Goal: Entertainment & Leisure: Browse casually

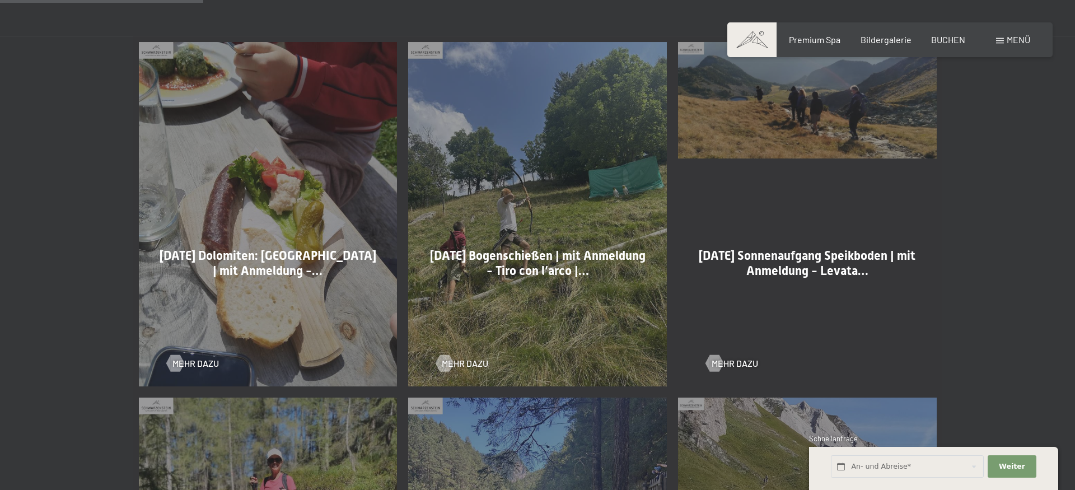
scroll to position [628, 0]
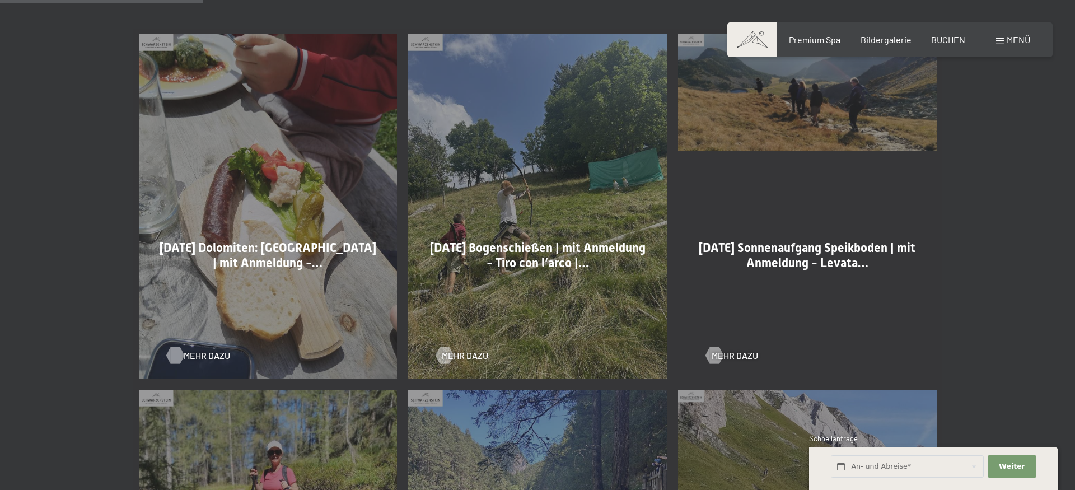
click at [178, 357] on div at bounding box center [175, 355] width 10 height 17
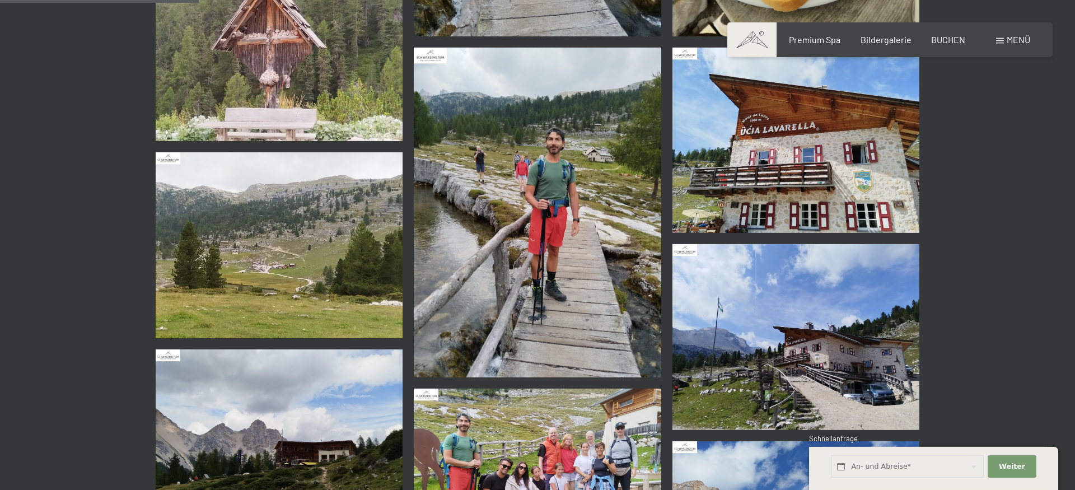
scroll to position [971, 0]
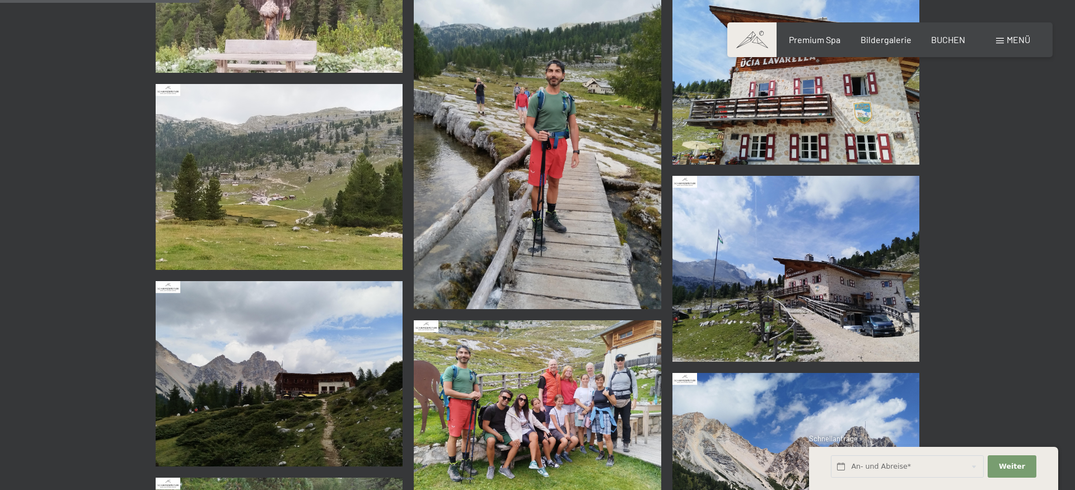
click at [594, 445] on img at bounding box center [537, 412] width 247 height 185
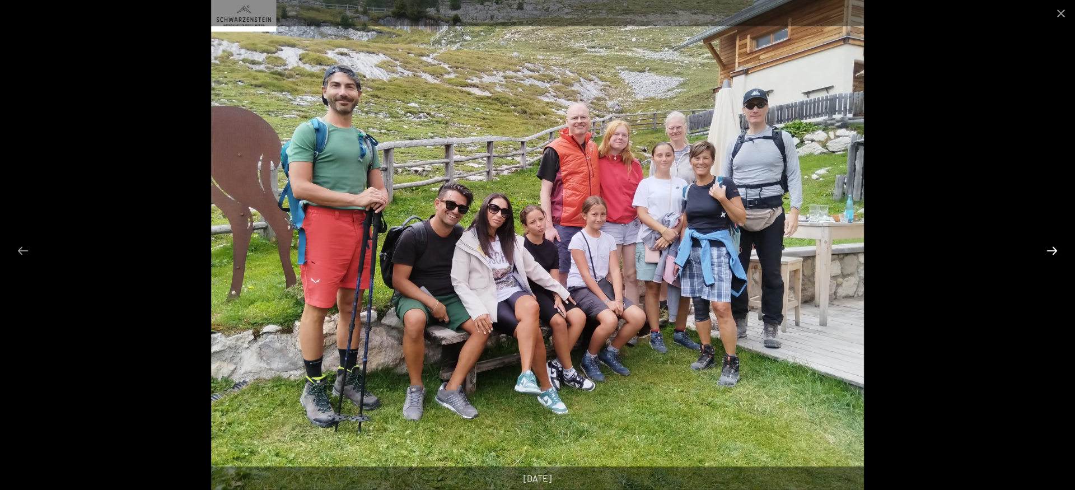
click at [1057, 254] on button "Next slide" at bounding box center [1052, 251] width 24 height 22
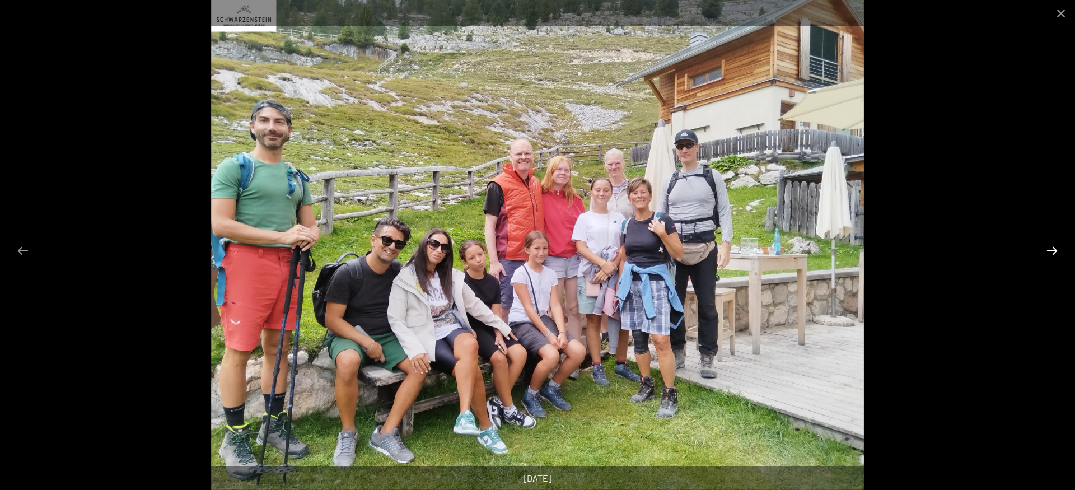
click at [1057, 254] on button "Next slide" at bounding box center [1052, 251] width 24 height 22
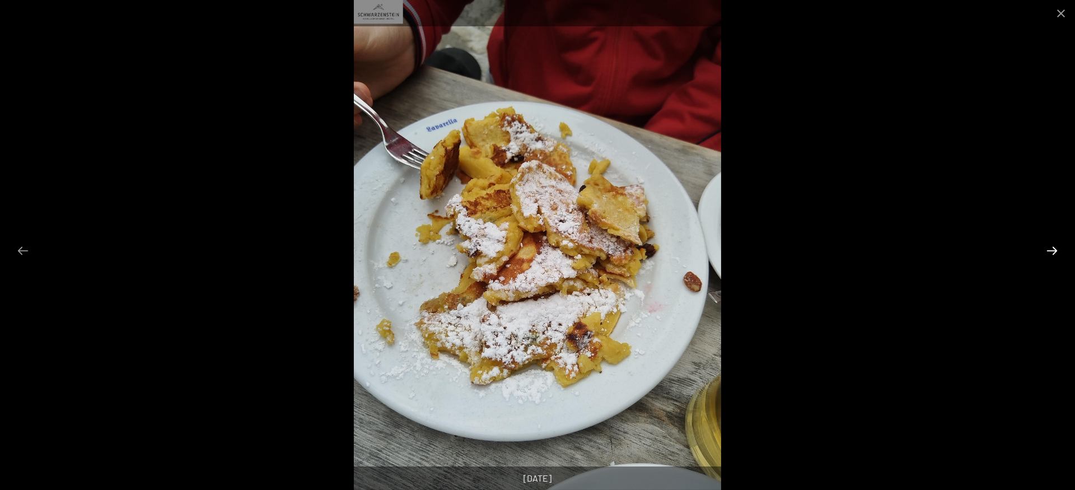
click at [1057, 254] on button "Next slide" at bounding box center [1052, 251] width 24 height 22
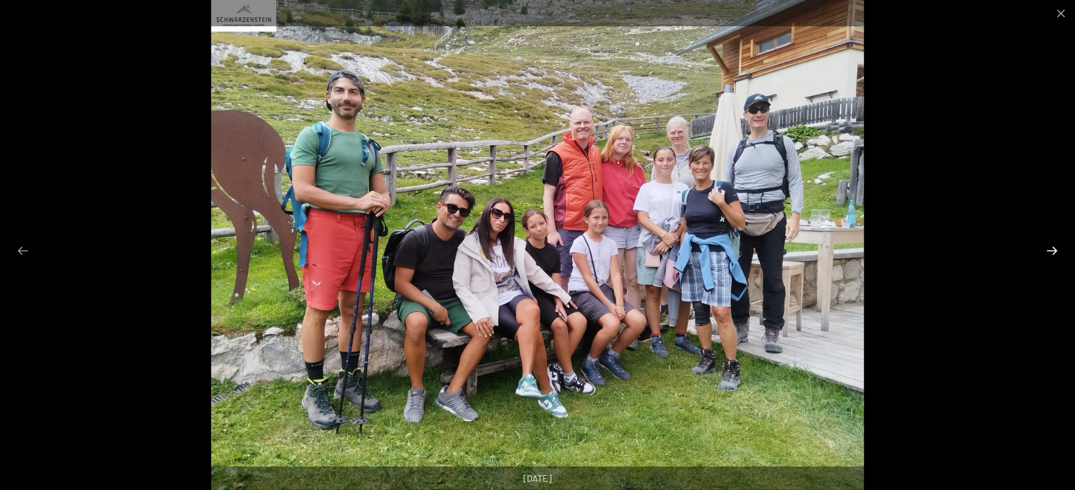
click at [1057, 254] on button "Next slide" at bounding box center [1052, 251] width 24 height 22
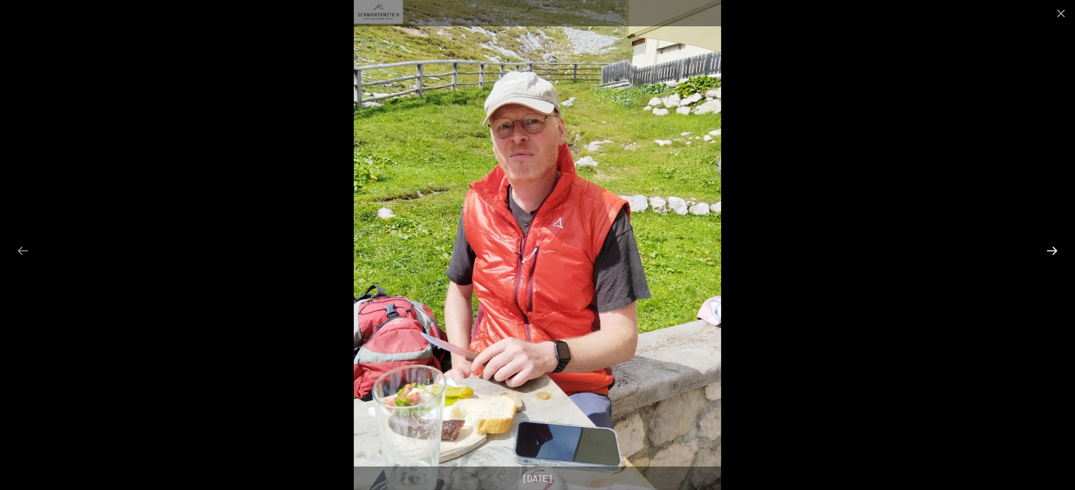
click at [1057, 254] on button "Next slide" at bounding box center [1052, 251] width 24 height 22
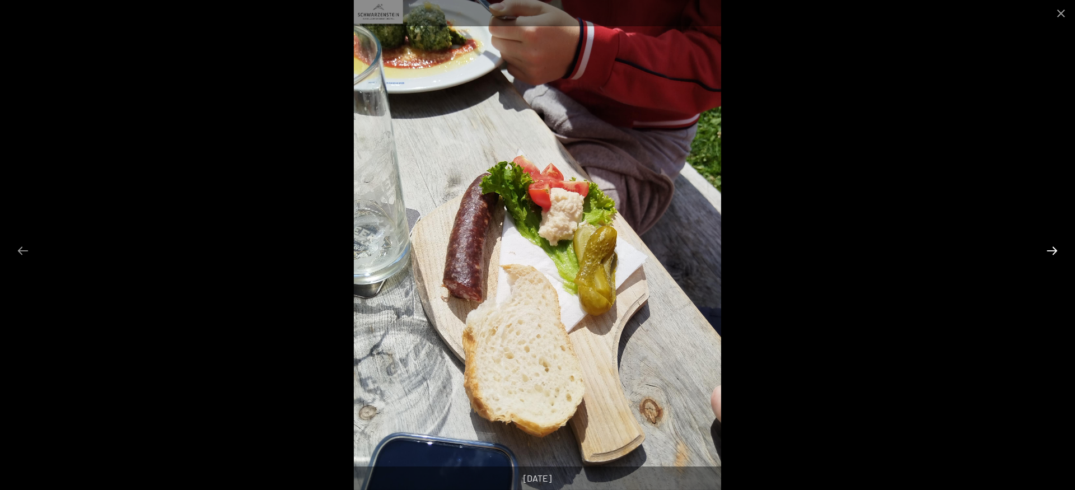
click at [1057, 254] on button "Next slide" at bounding box center [1052, 251] width 24 height 22
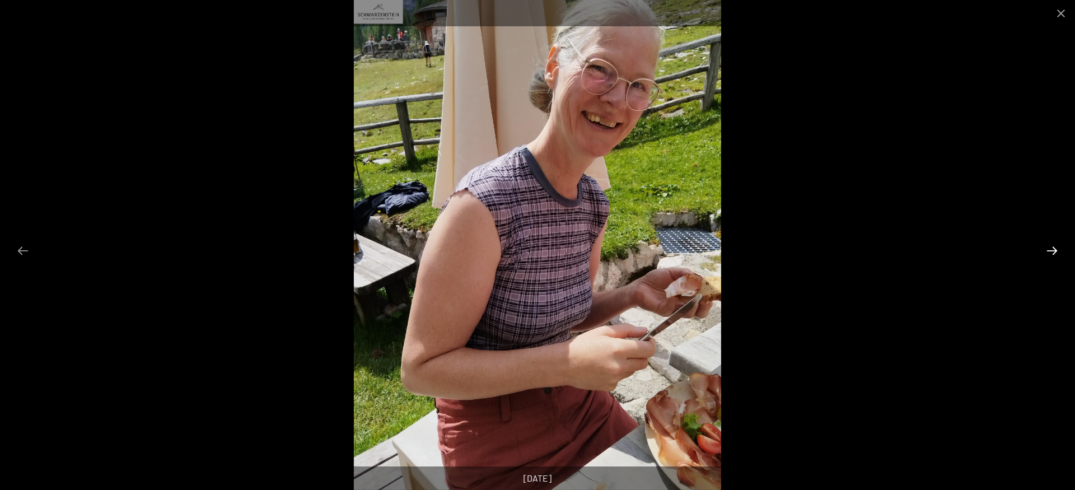
click at [1057, 254] on button "Next slide" at bounding box center [1052, 251] width 24 height 22
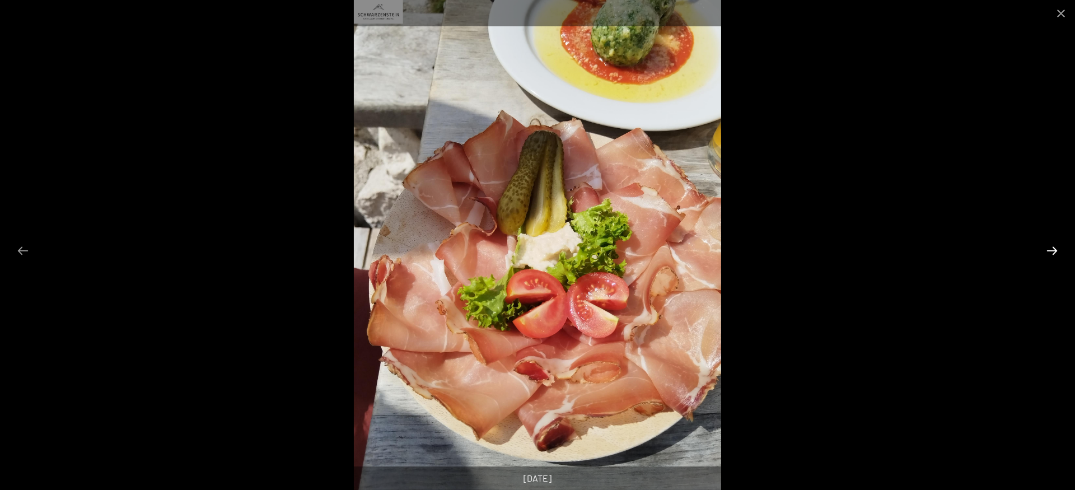
click at [1057, 254] on button "Next slide" at bounding box center [1052, 251] width 24 height 22
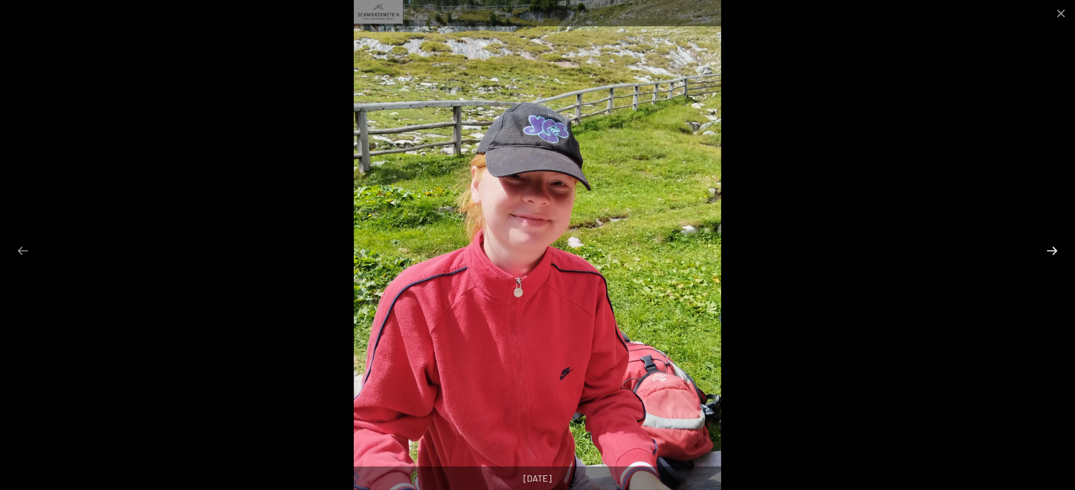
click at [1057, 254] on button "Next slide" at bounding box center [1052, 251] width 24 height 22
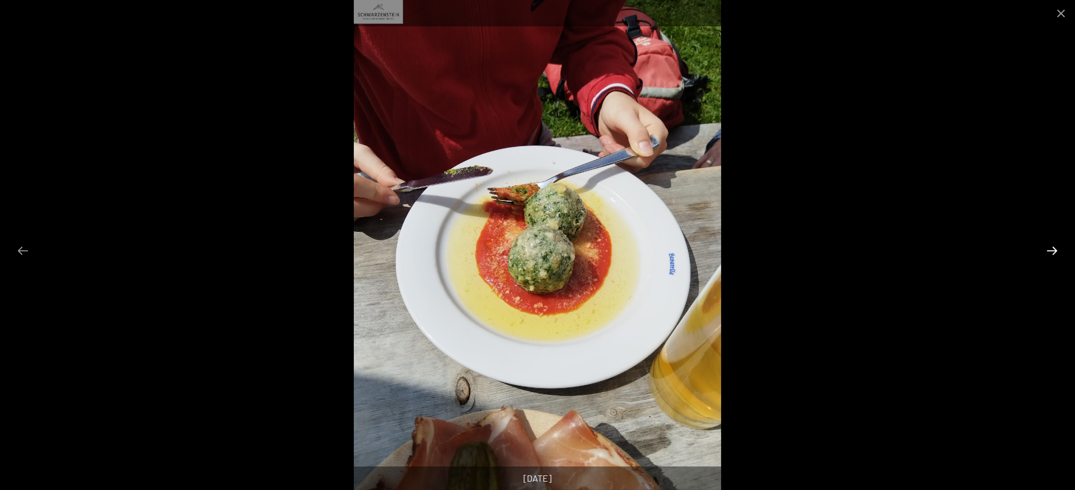
click at [1057, 254] on button "Next slide" at bounding box center [1052, 251] width 24 height 22
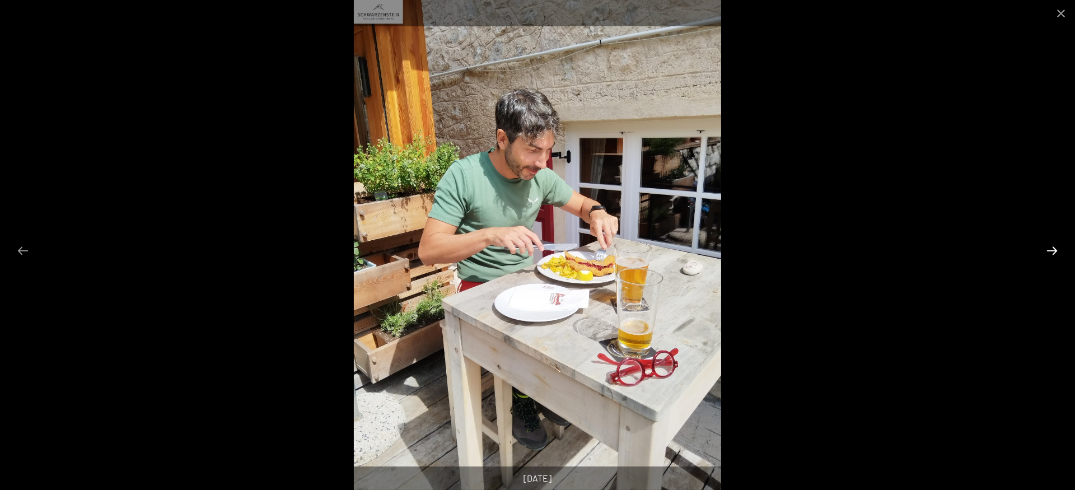
click at [1057, 254] on button "Next slide" at bounding box center [1052, 251] width 24 height 22
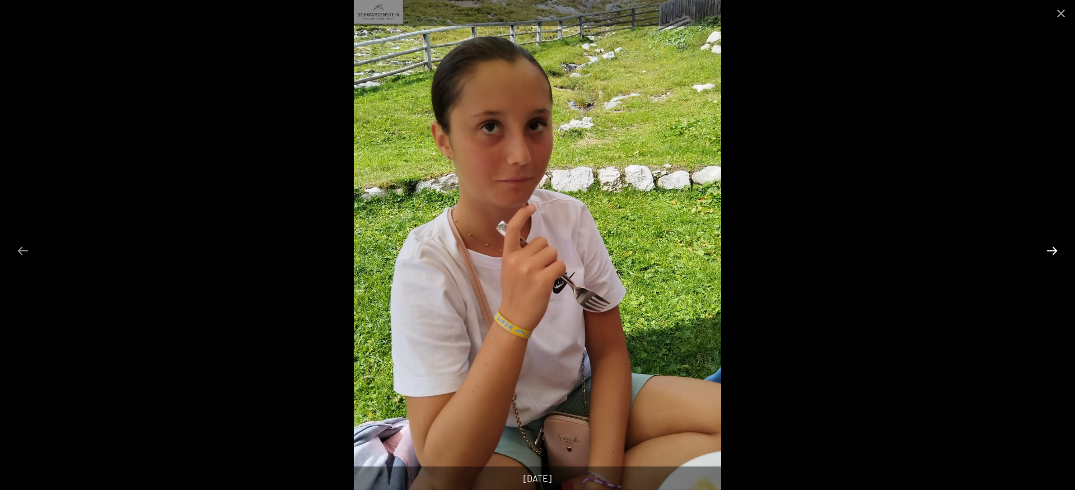
click at [1057, 254] on button "Next slide" at bounding box center [1052, 251] width 24 height 22
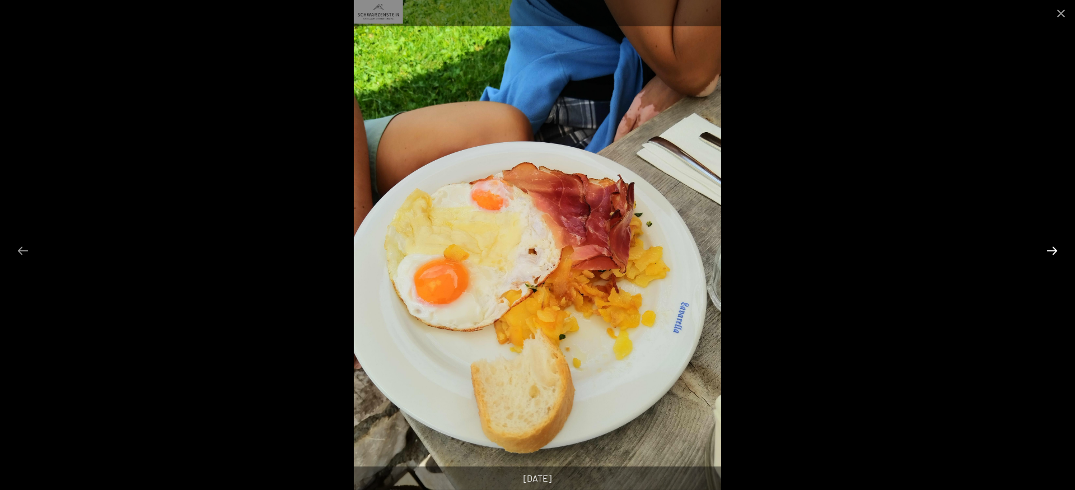
click at [1057, 254] on button "Next slide" at bounding box center [1052, 251] width 24 height 22
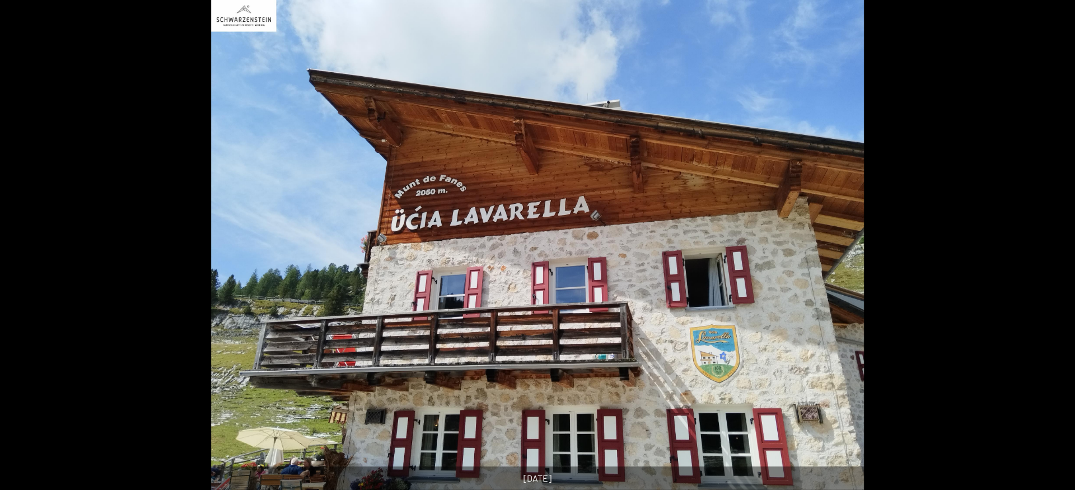
click at [1057, 254] on button "Next slide" at bounding box center [1058, 251] width 24 height 22
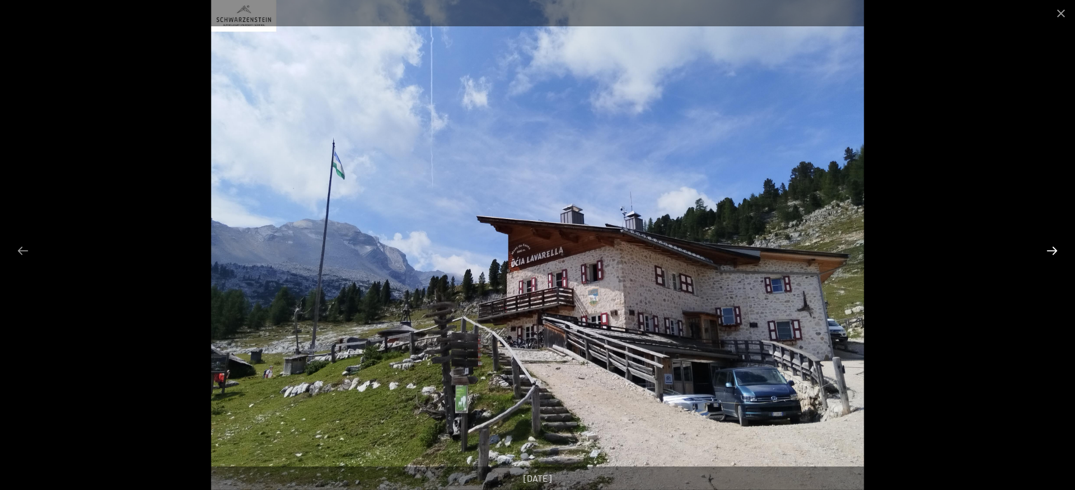
click at [1057, 254] on button "Next slide" at bounding box center [1052, 251] width 24 height 22
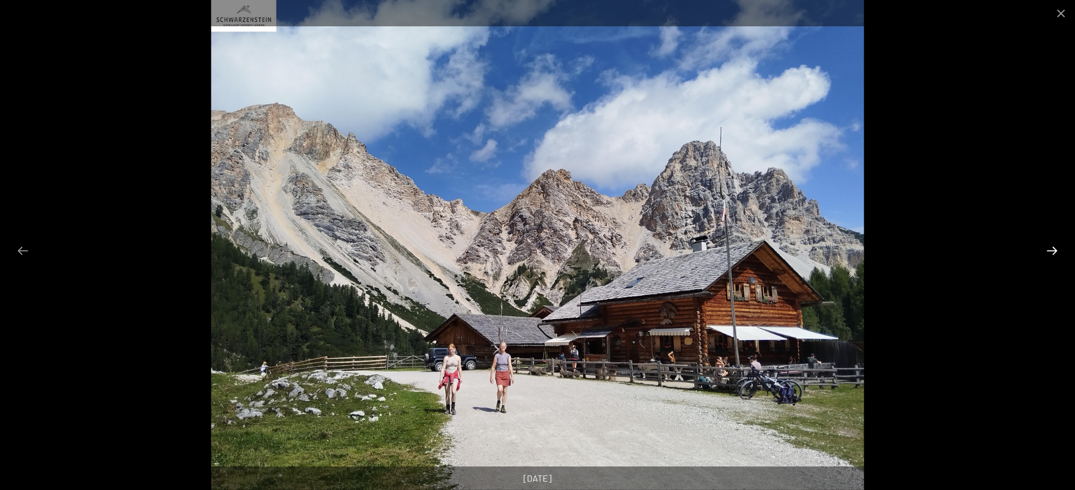
click at [1057, 254] on button "Next slide" at bounding box center [1052, 251] width 24 height 22
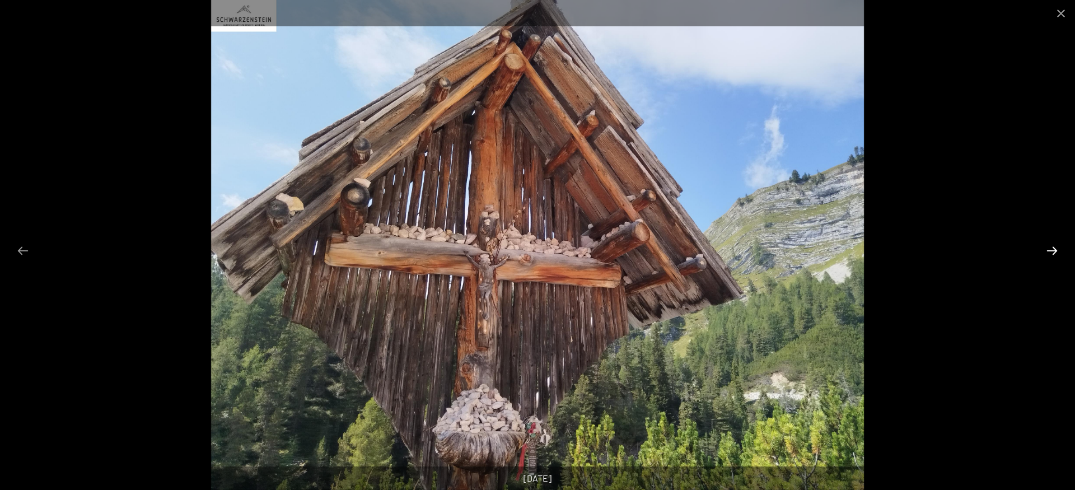
click at [1057, 254] on button "Next slide" at bounding box center [1052, 251] width 24 height 22
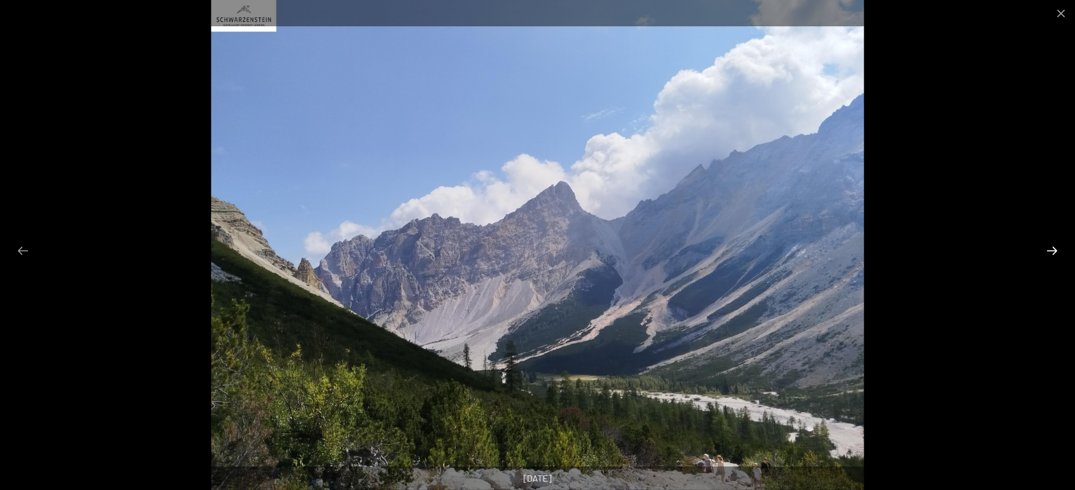
click at [1057, 254] on button "Next slide" at bounding box center [1052, 251] width 24 height 22
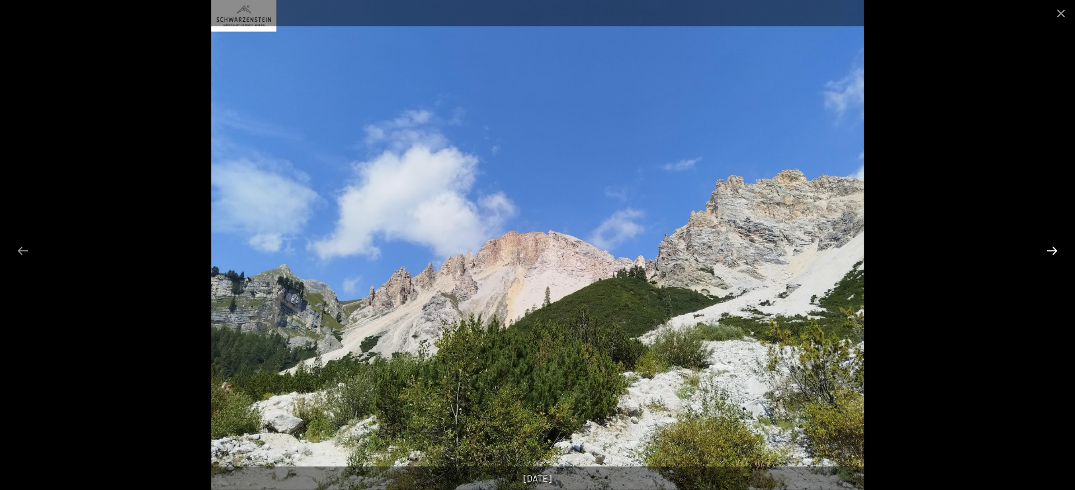
click at [1057, 254] on button "Next slide" at bounding box center [1052, 251] width 24 height 22
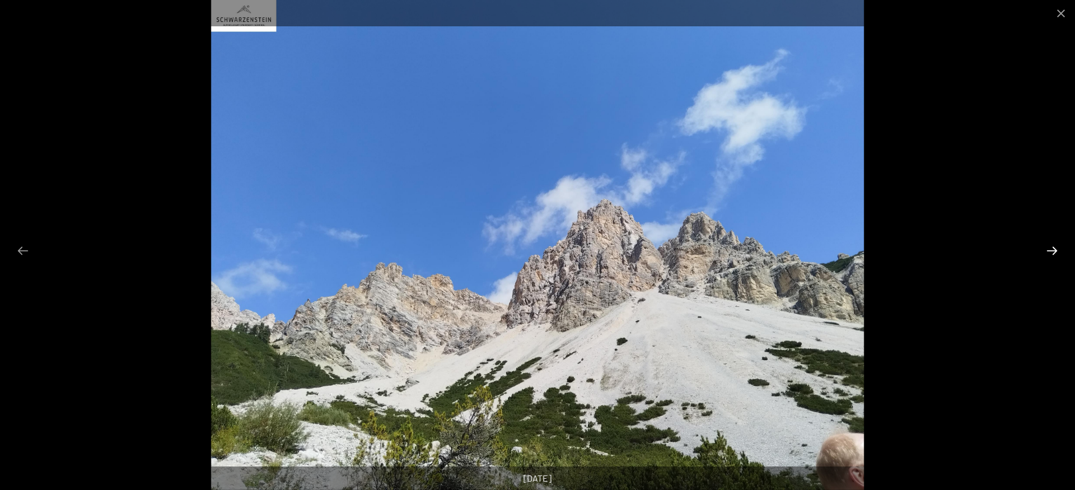
click at [1057, 254] on button "Next slide" at bounding box center [1052, 251] width 24 height 22
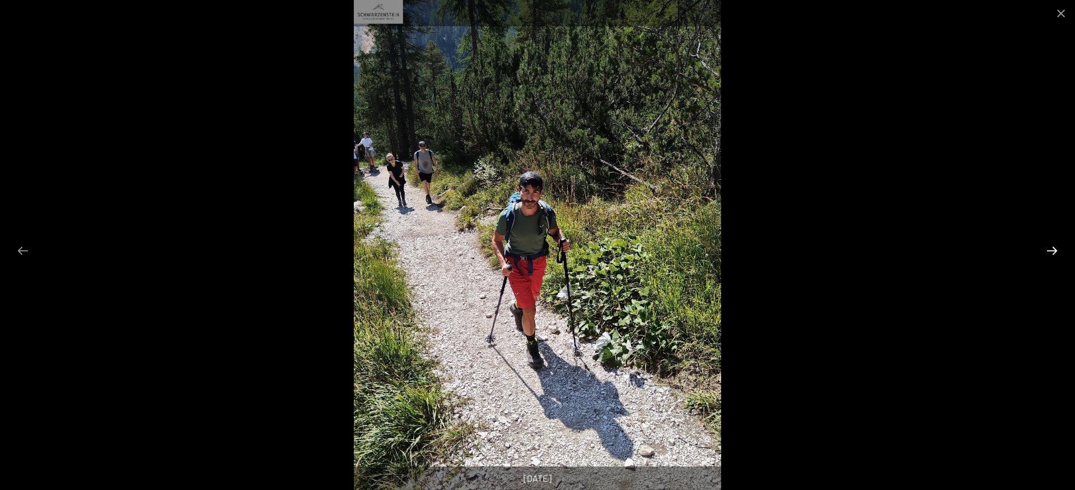
click at [1057, 254] on button "Next slide" at bounding box center [1052, 251] width 24 height 22
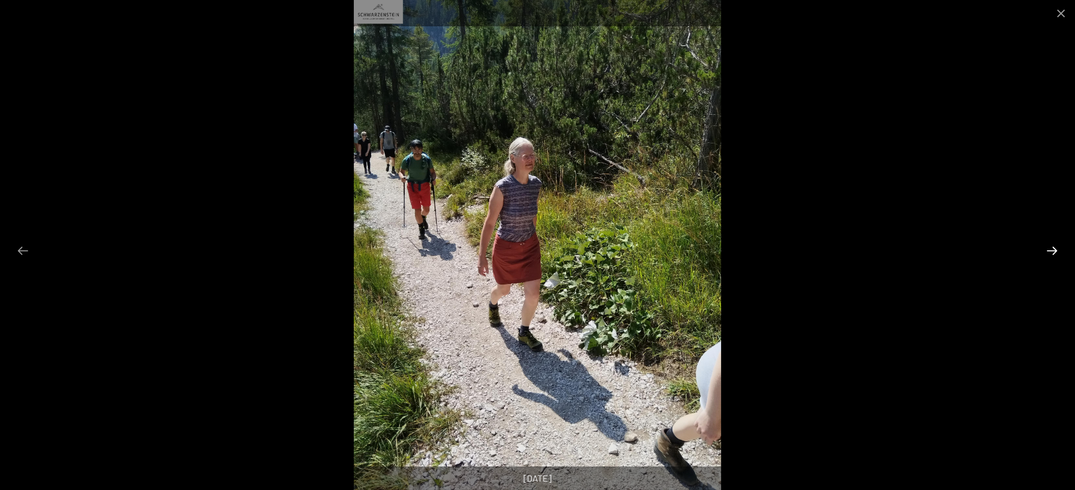
click at [1057, 254] on button "Next slide" at bounding box center [1052, 251] width 24 height 22
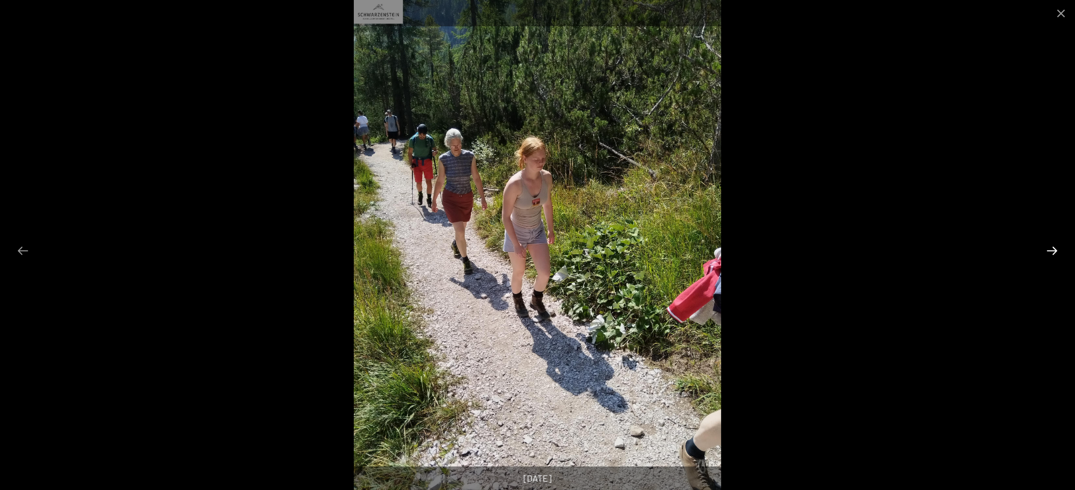
click at [1057, 254] on button "Next slide" at bounding box center [1052, 251] width 24 height 22
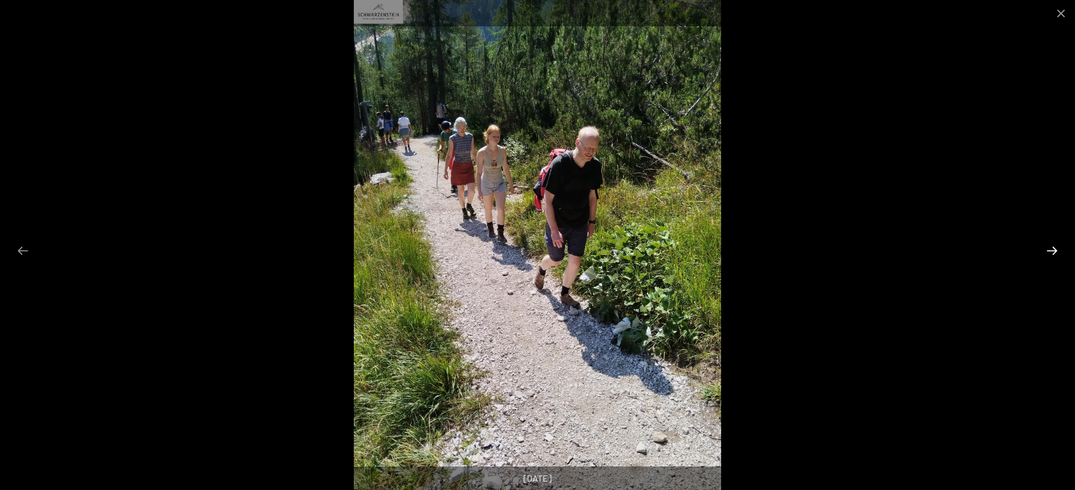
click at [1057, 254] on button "Next slide" at bounding box center [1052, 251] width 24 height 22
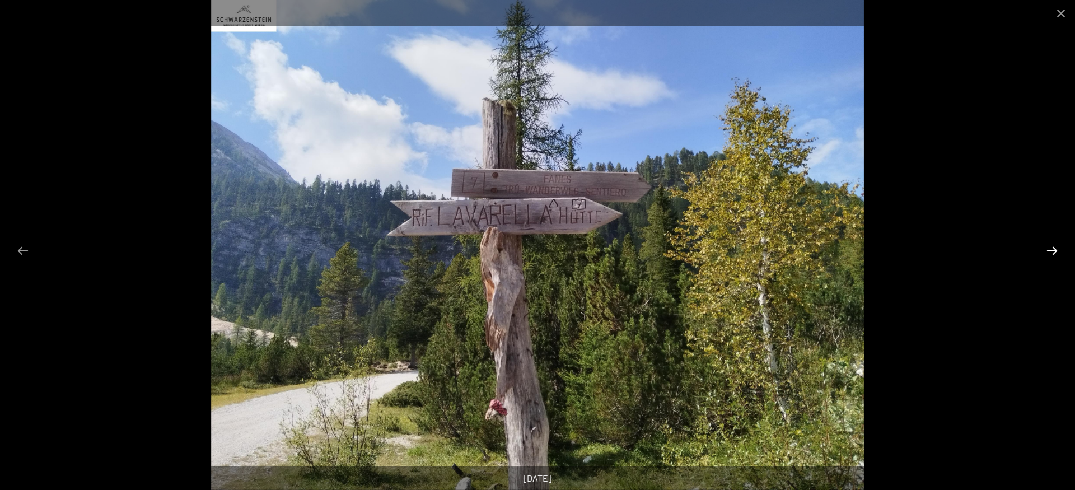
click at [1057, 254] on button "Next slide" at bounding box center [1052, 251] width 24 height 22
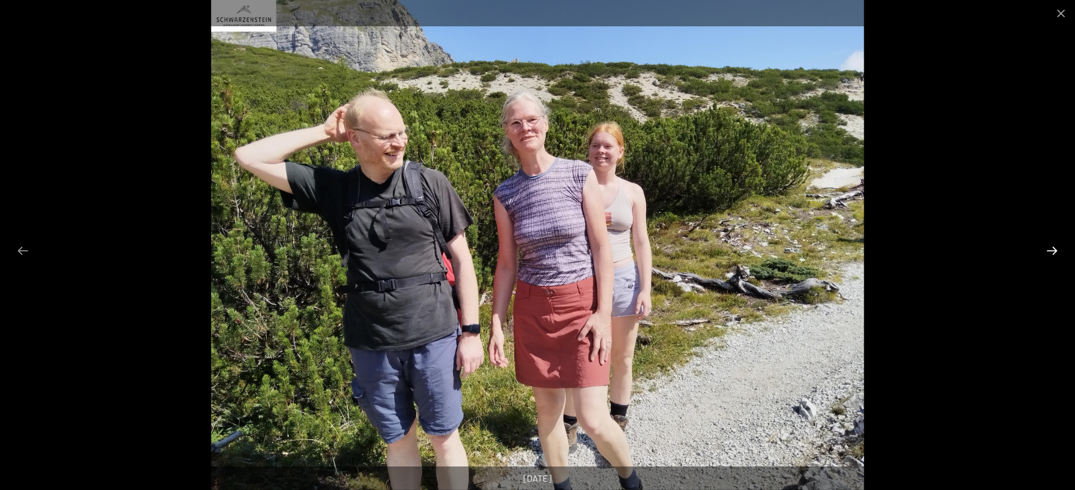
click at [1057, 254] on button "Next slide" at bounding box center [1052, 251] width 24 height 22
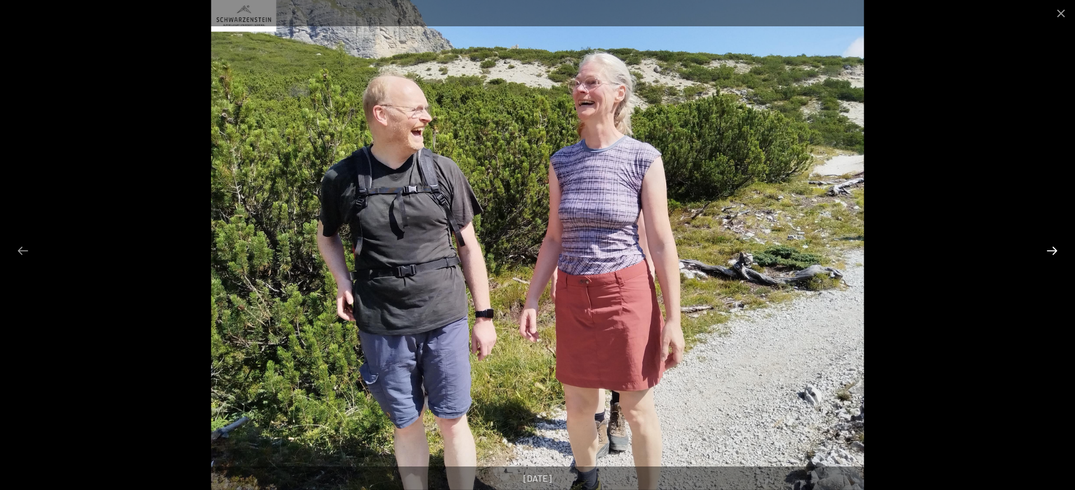
click at [1057, 254] on button "Next slide" at bounding box center [1052, 251] width 24 height 22
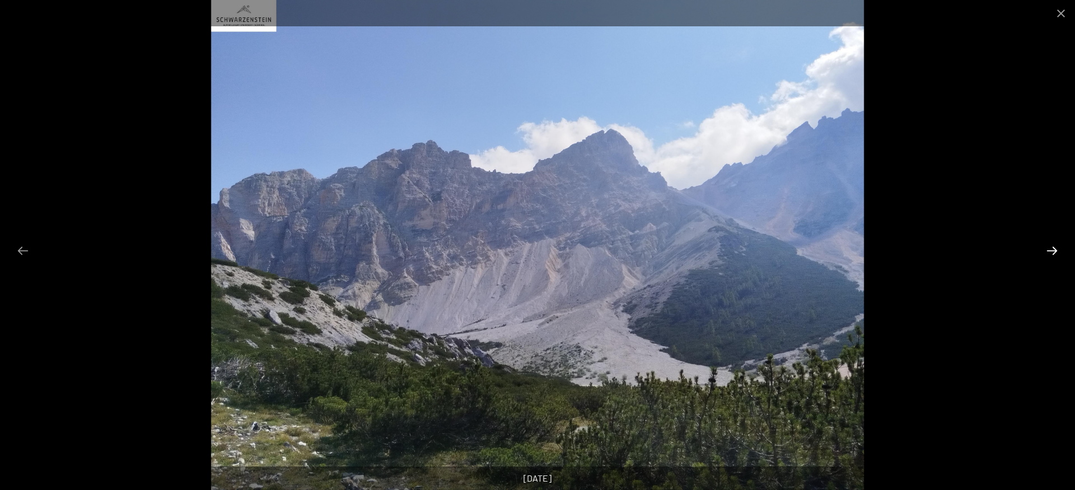
click at [1057, 254] on button "Next slide" at bounding box center [1052, 251] width 24 height 22
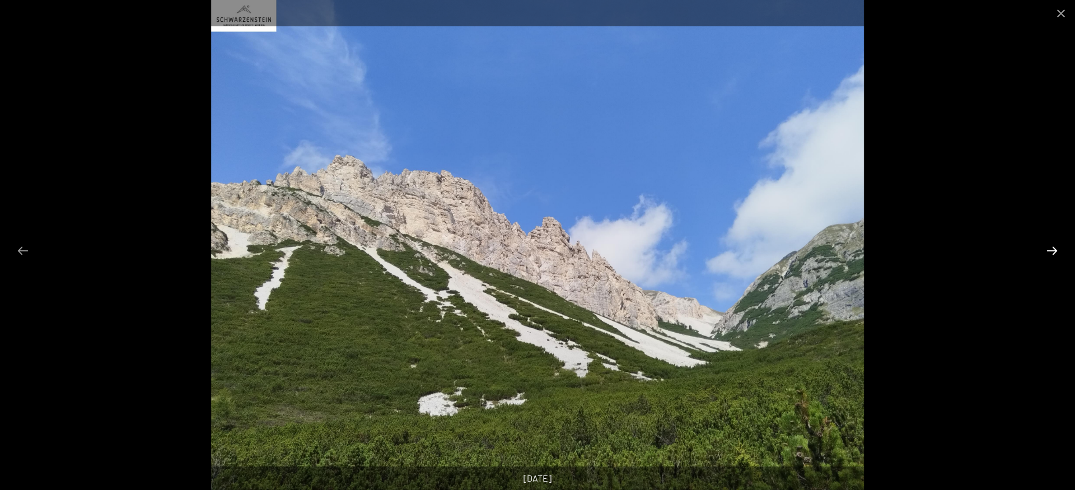
click at [1057, 254] on button "Next slide" at bounding box center [1052, 251] width 24 height 22
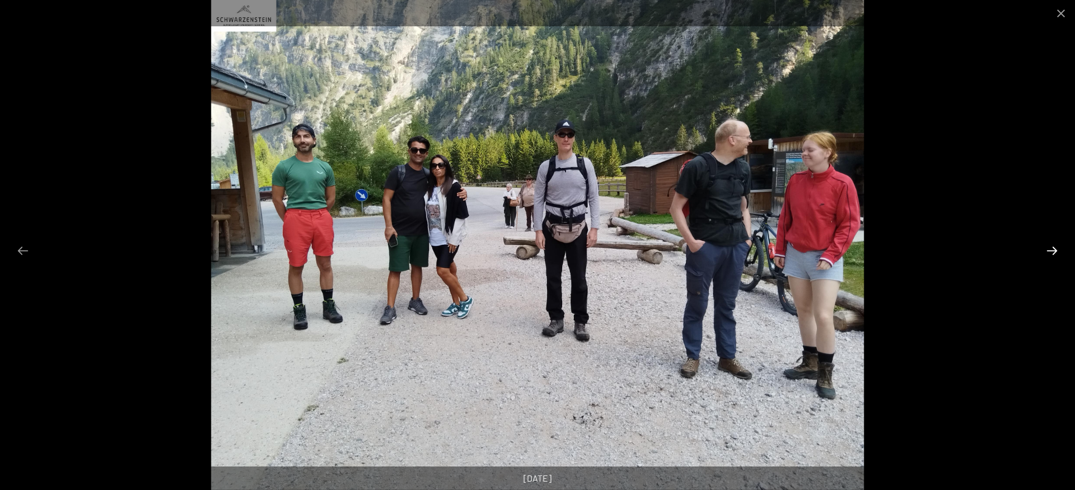
click at [1057, 254] on button "Next slide" at bounding box center [1052, 251] width 24 height 22
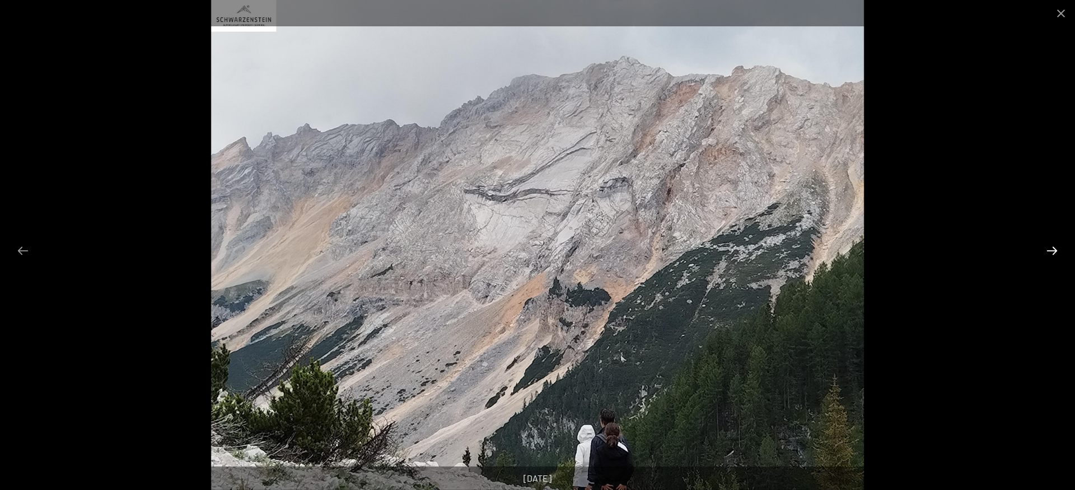
click at [1057, 254] on button "Next slide" at bounding box center [1052, 251] width 24 height 22
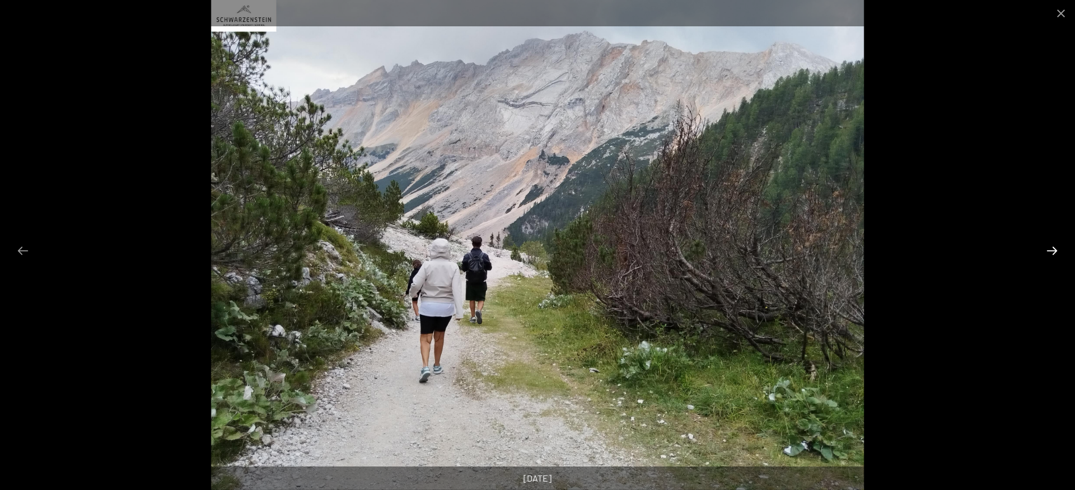
click at [1057, 254] on button "Next slide" at bounding box center [1052, 251] width 24 height 22
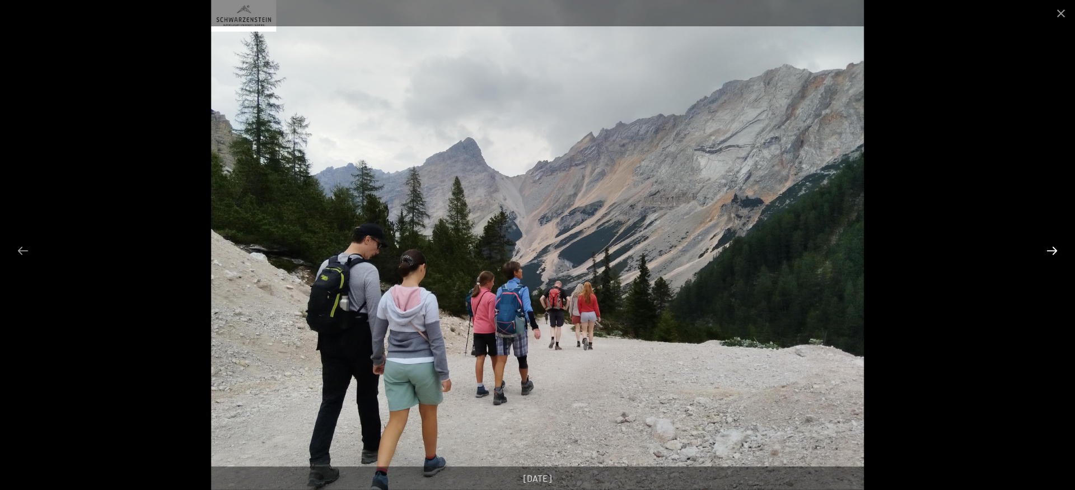
click at [1057, 254] on button "Next slide" at bounding box center [1052, 251] width 24 height 22
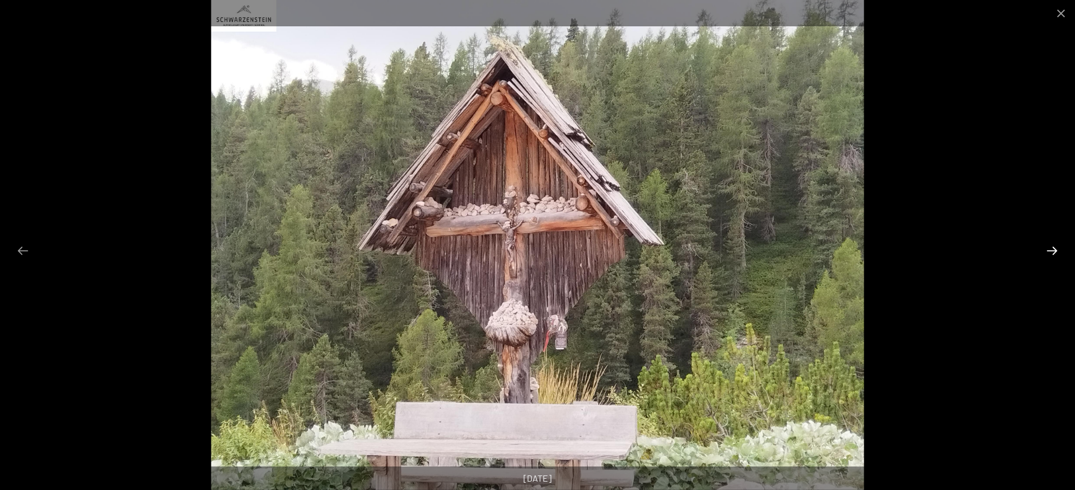
click at [1057, 254] on button "Next slide" at bounding box center [1052, 251] width 24 height 22
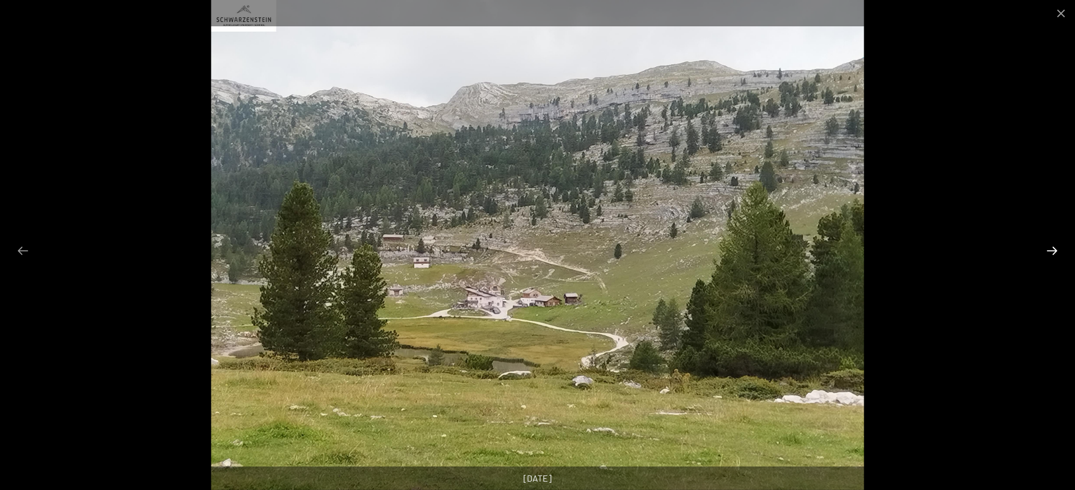
click at [1057, 254] on button "Next slide" at bounding box center [1052, 251] width 24 height 22
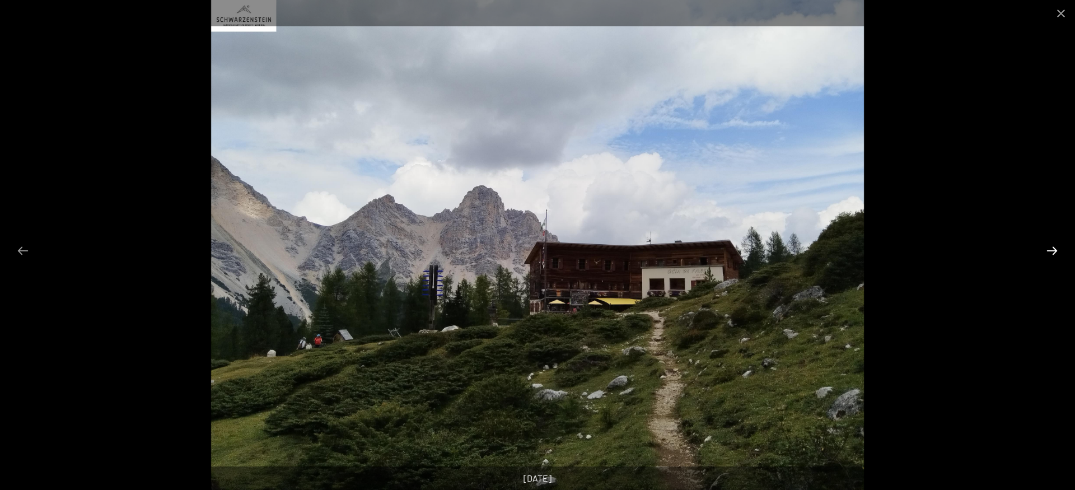
click at [1057, 254] on button "Next slide" at bounding box center [1052, 251] width 24 height 22
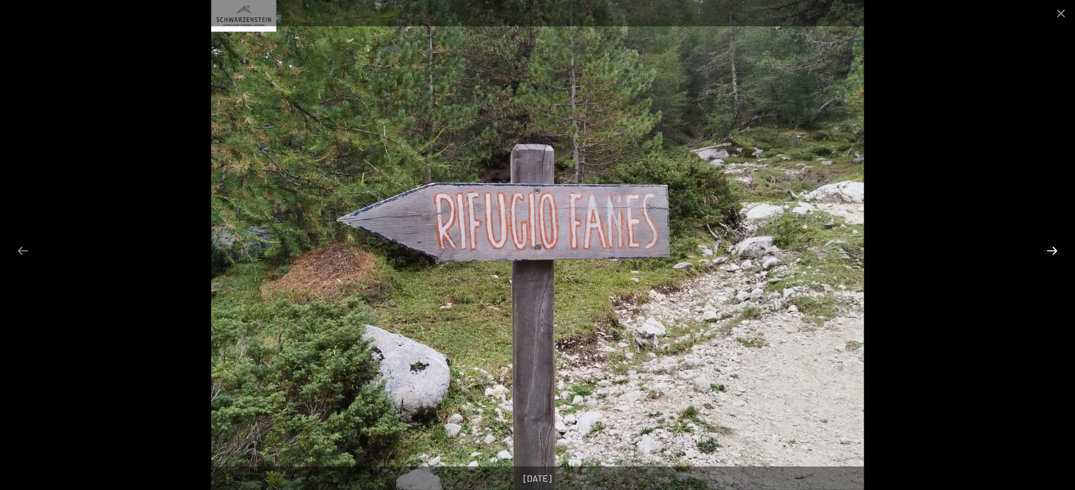
click at [1057, 254] on button "Next slide" at bounding box center [1052, 251] width 24 height 22
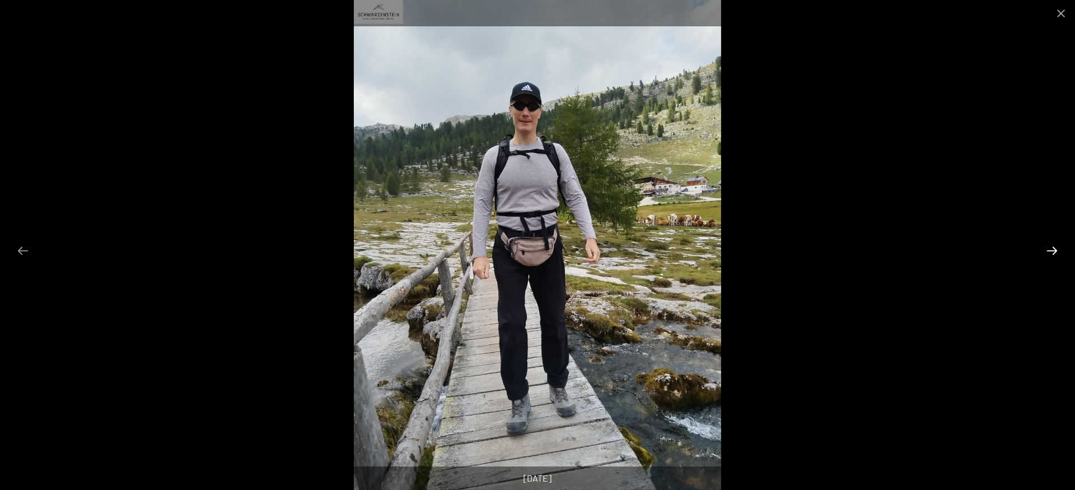
click at [1057, 254] on button "Next slide" at bounding box center [1052, 251] width 24 height 22
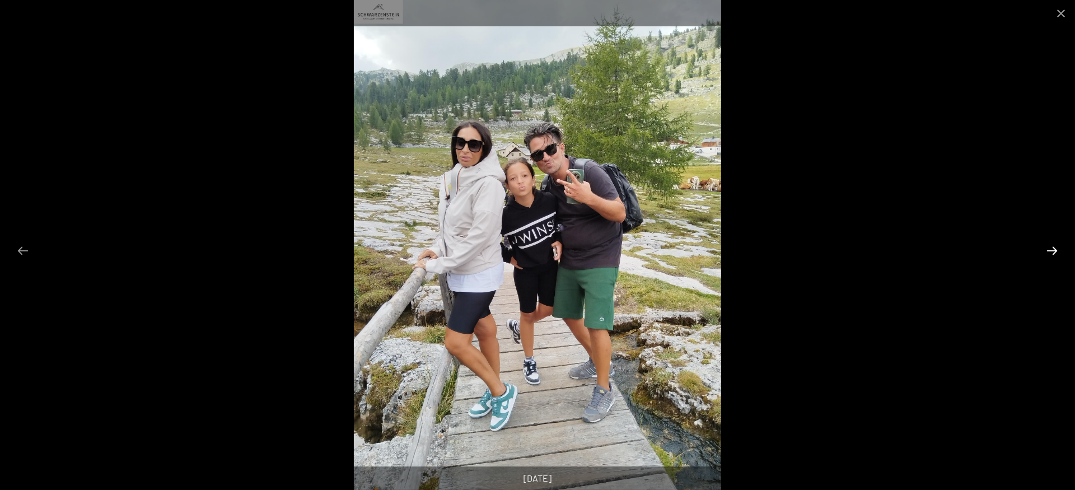
click at [1057, 254] on button "Next slide" at bounding box center [1052, 251] width 24 height 22
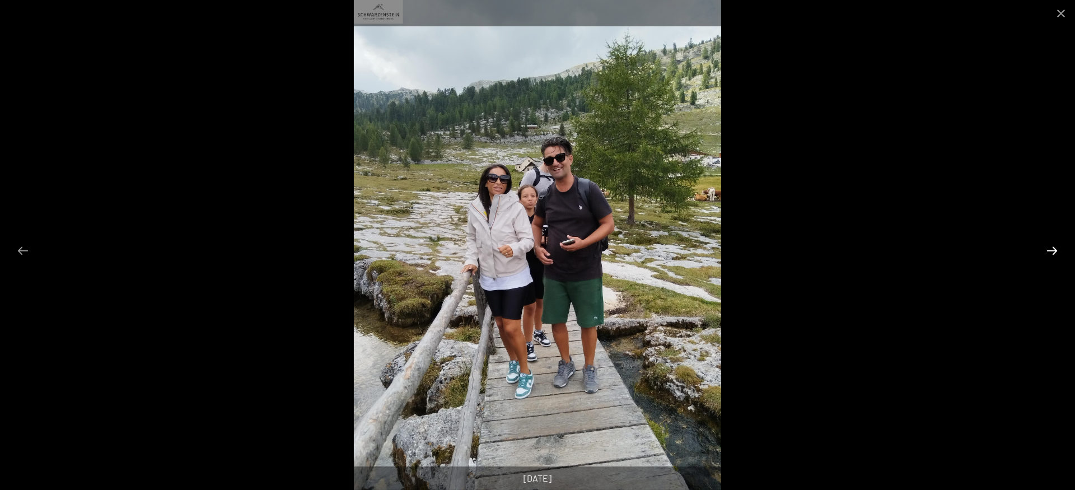
click at [1057, 254] on button "Next slide" at bounding box center [1052, 251] width 24 height 22
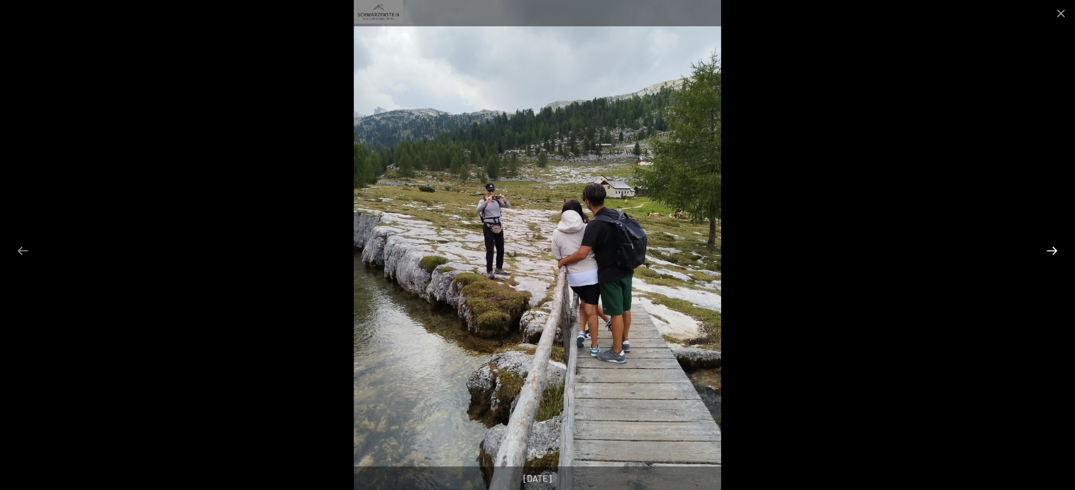
click at [1057, 254] on button "Next slide" at bounding box center [1052, 251] width 24 height 22
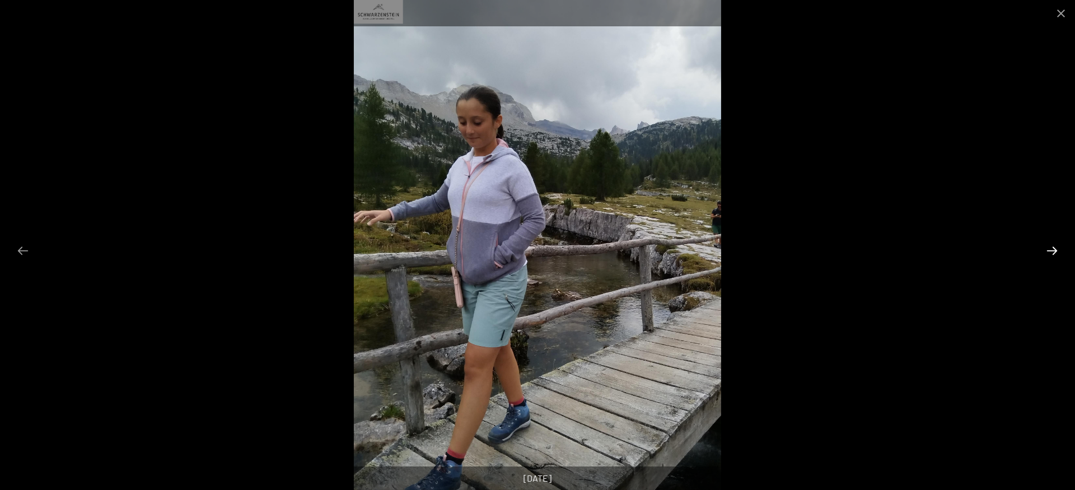
click at [1057, 254] on button "Next slide" at bounding box center [1052, 251] width 24 height 22
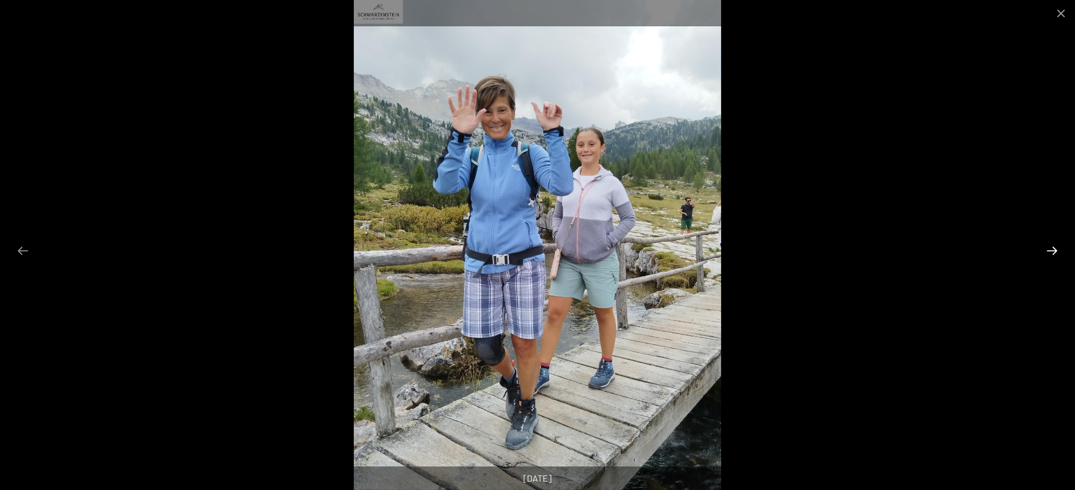
click at [1057, 254] on button "Next slide" at bounding box center [1052, 251] width 24 height 22
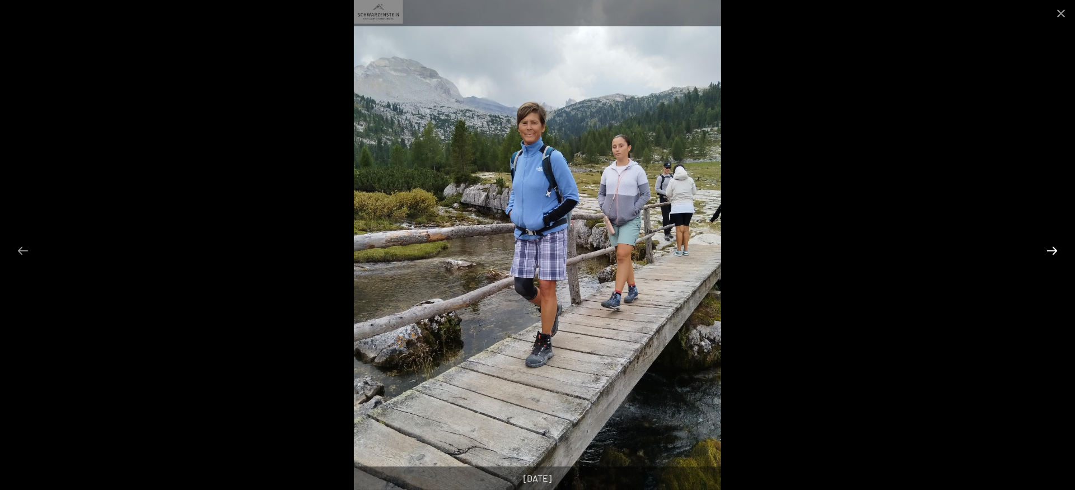
click at [1057, 254] on button "Next slide" at bounding box center [1052, 251] width 24 height 22
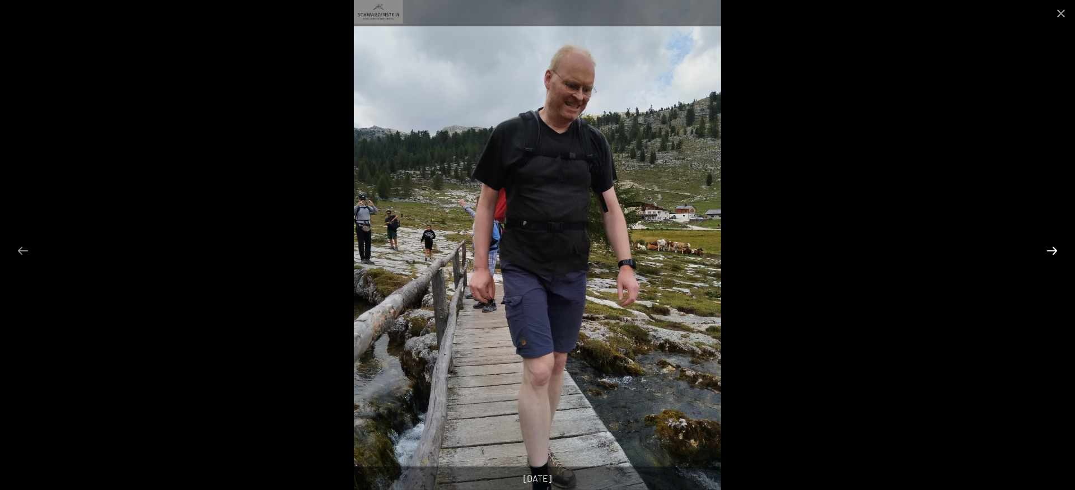
click at [1057, 254] on button "Next slide" at bounding box center [1052, 251] width 24 height 22
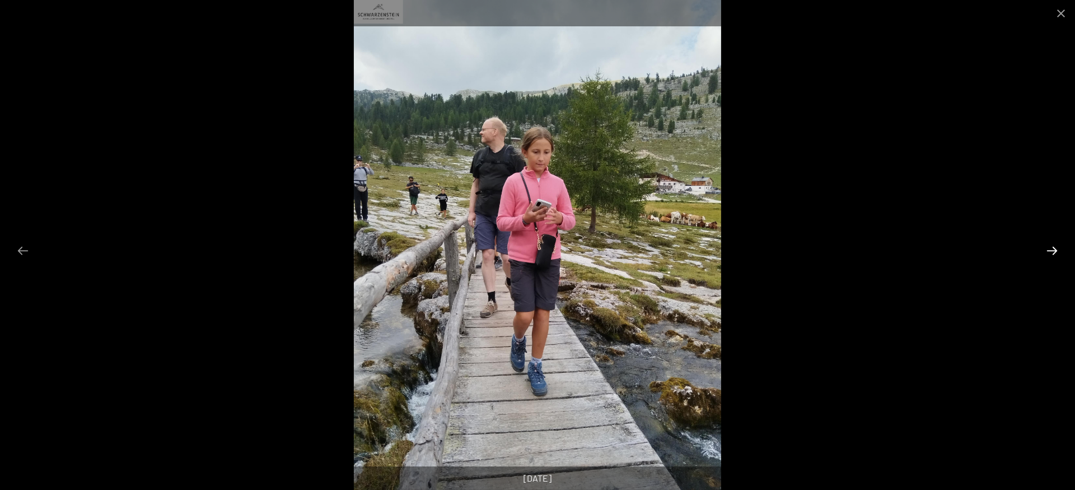
click at [1057, 254] on button "Next slide" at bounding box center [1052, 251] width 24 height 22
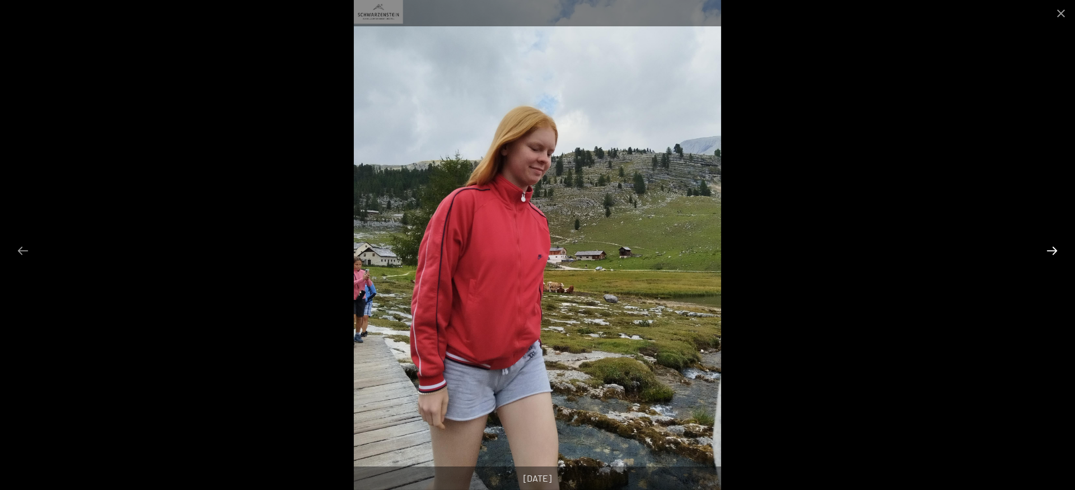
click at [1057, 254] on button "Next slide" at bounding box center [1052, 251] width 24 height 22
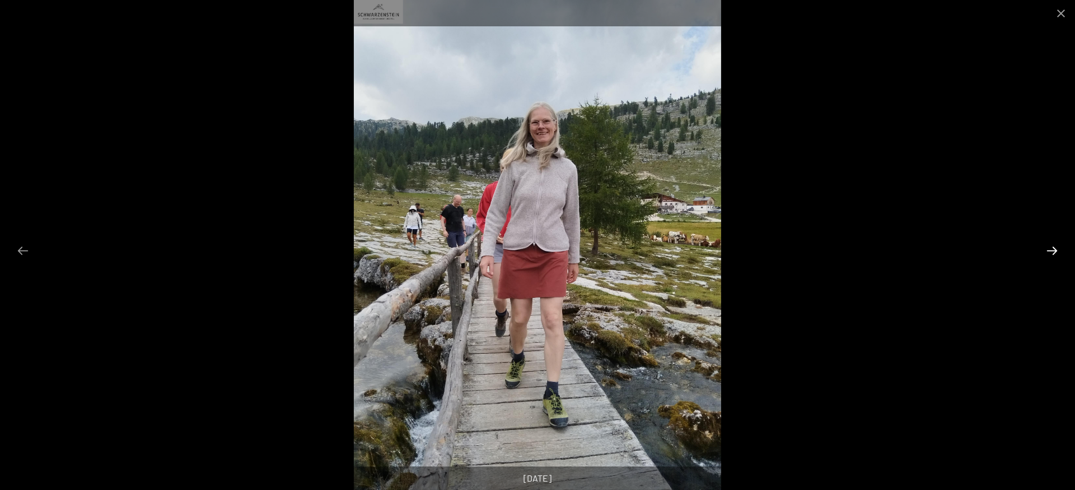
click at [1057, 254] on button "Next slide" at bounding box center [1052, 251] width 24 height 22
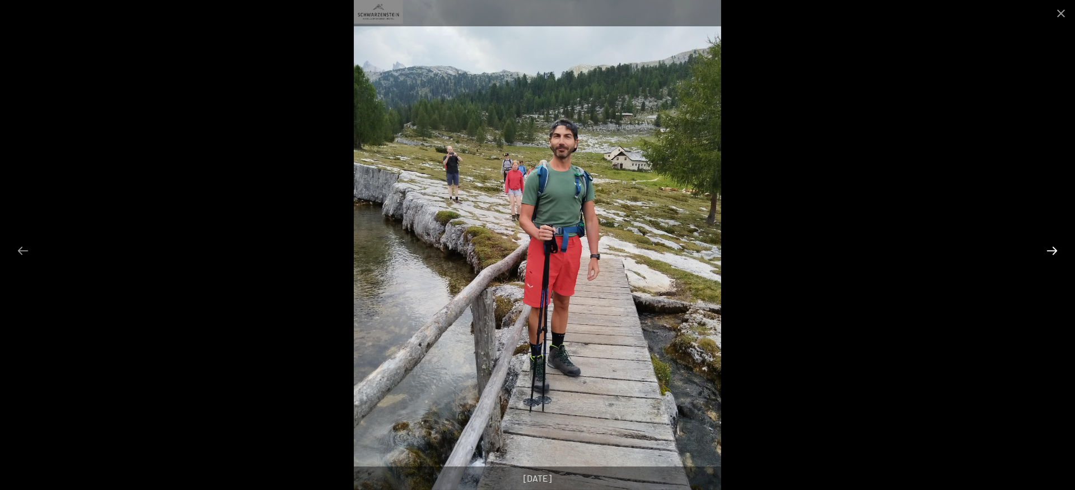
click at [1057, 254] on button "Next slide" at bounding box center [1052, 251] width 24 height 22
